Goal: Information Seeking & Learning: Learn about a topic

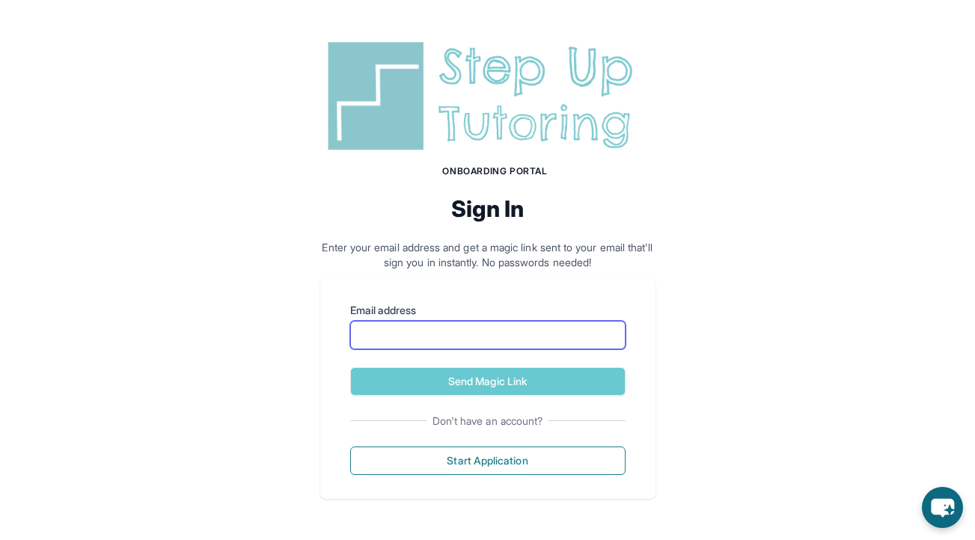
click at [494, 328] on input "Email address" at bounding box center [487, 335] width 275 height 28
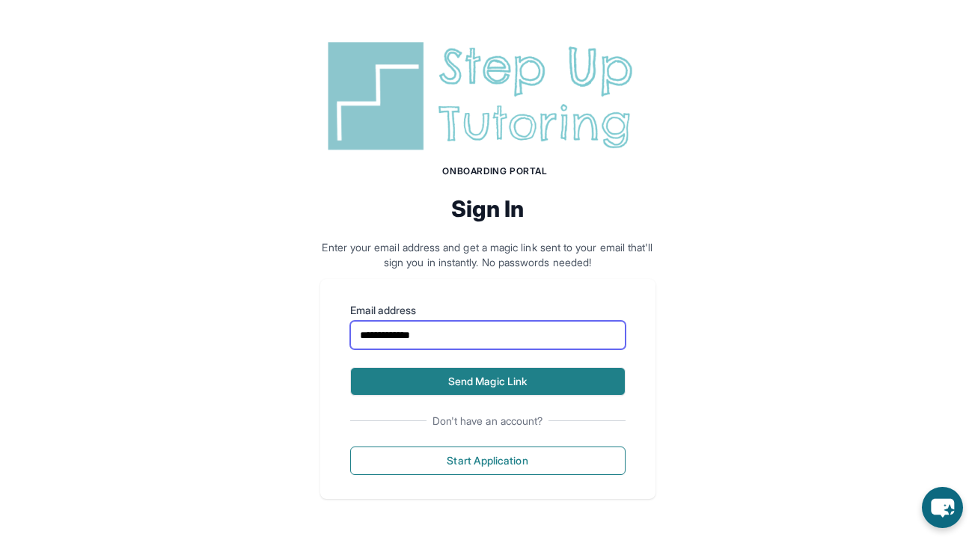
type input "**********"
click at [554, 389] on button "Send Magic Link" at bounding box center [487, 381] width 275 height 28
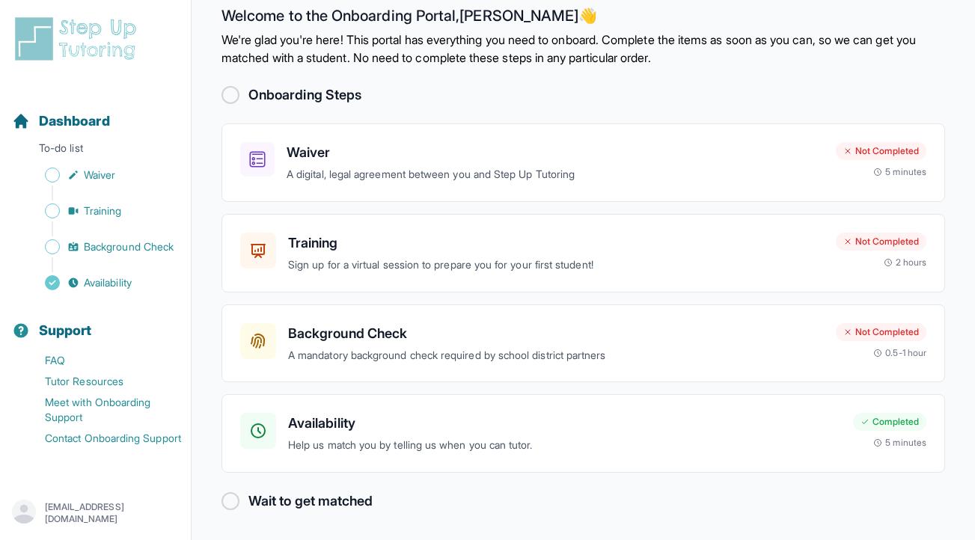
scroll to position [22, 0]
click at [693, 243] on h3 "Training" at bounding box center [556, 243] width 536 height 21
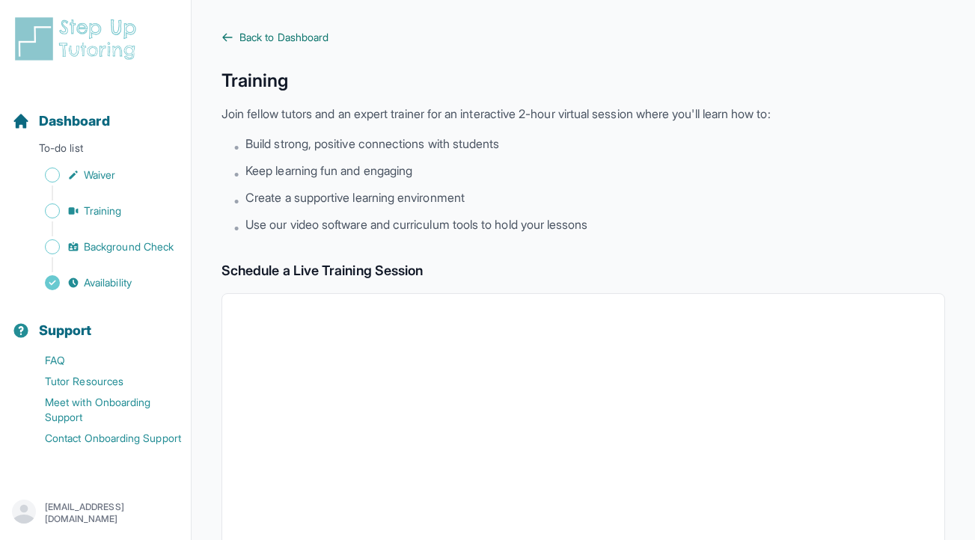
click at [227, 38] on icon at bounding box center [227, 37] width 12 height 12
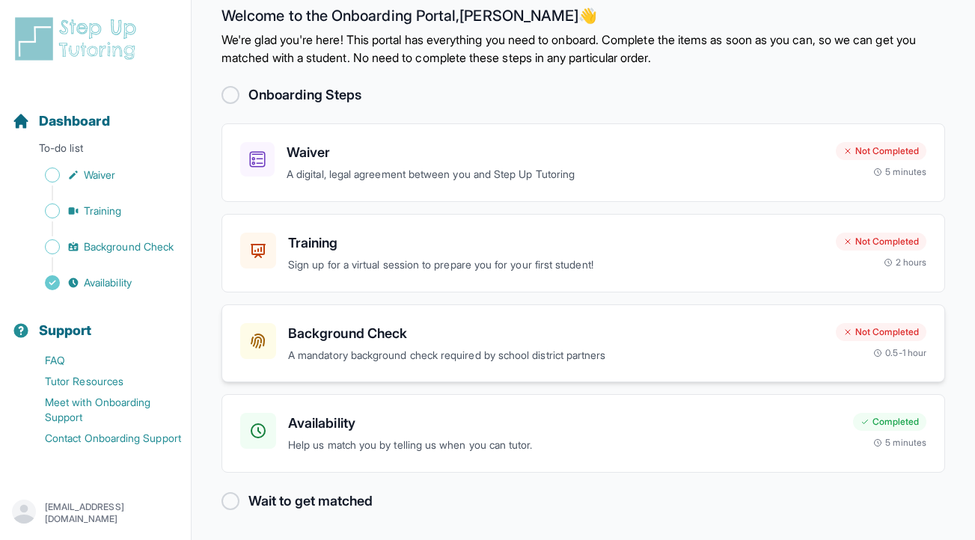
scroll to position [22, 0]
